Goal: Find specific page/section: Find specific page/section

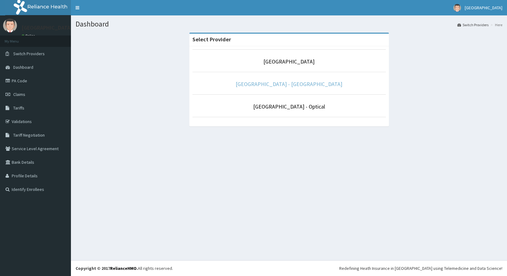
click at [294, 83] on link "[GEOGRAPHIC_DATA] - [GEOGRAPHIC_DATA]" at bounding box center [289, 83] width 107 height 7
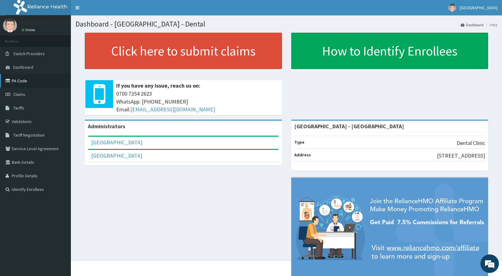
click at [20, 78] on link "PA Code" at bounding box center [35, 81] width 71 height 14
